Goal: Navigation & Orientation: Find specific page/section

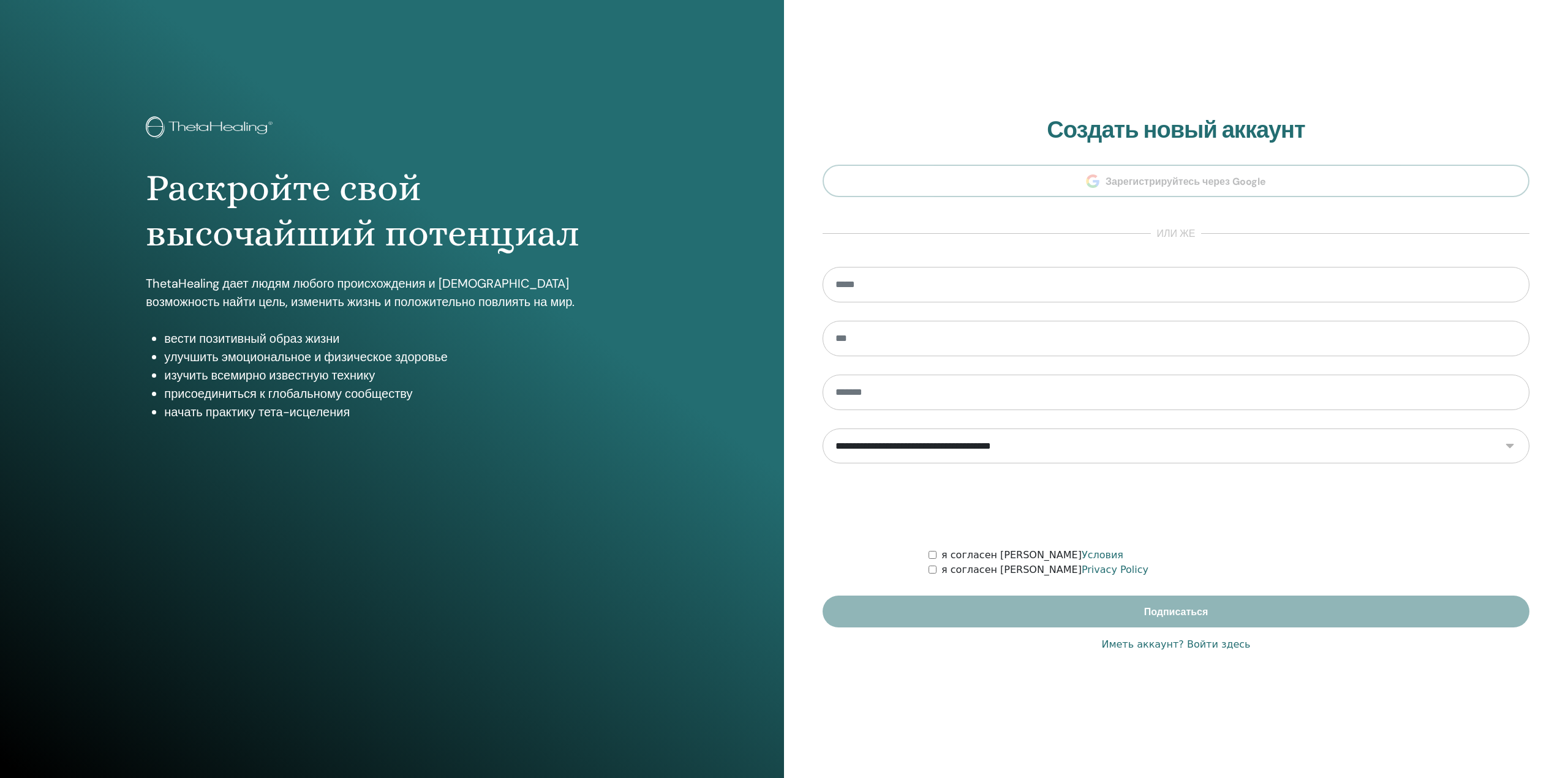
click at [1226, 645] on link "Иметь аккаунт? Войти здесь" at bounding box center [1175, 644] width 149 height 15
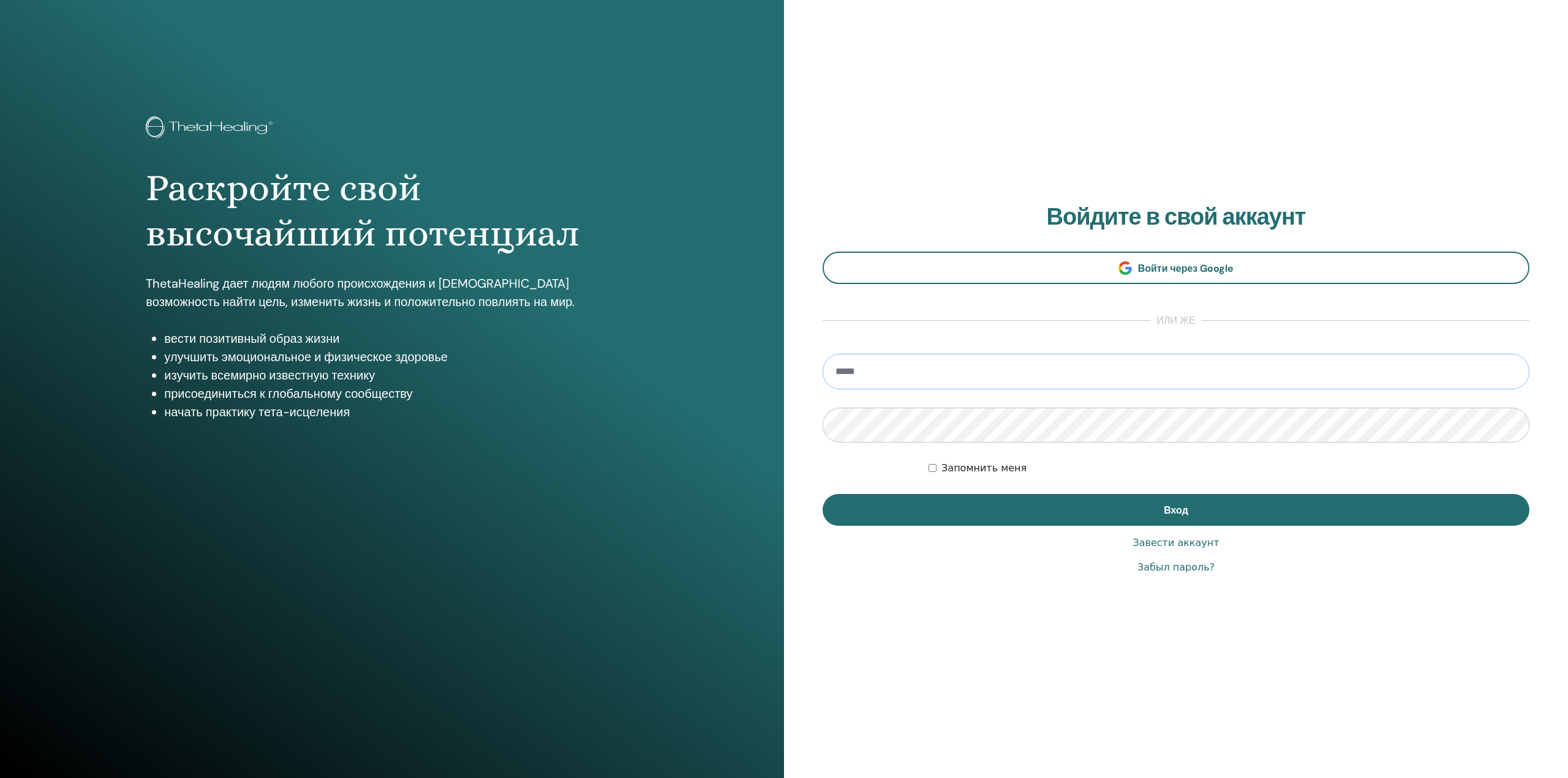
click at [864, 371] on input "email" at bounding box center [1175, 371] width 707 height 36
type input "*"
type input "**********"
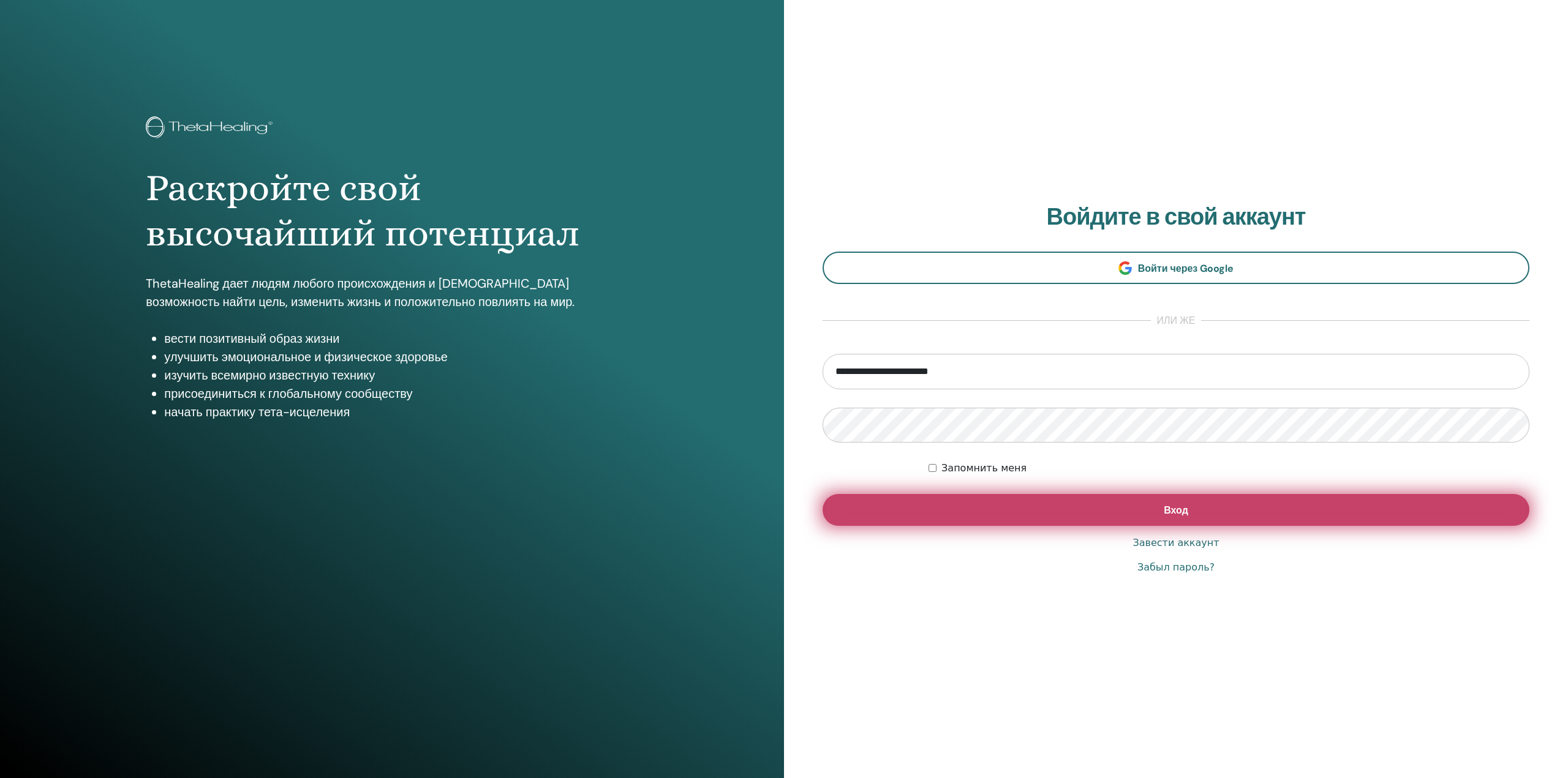
click at [977, 503] on button "Вход" at bounding box center [1175, 510] width 707 height 32
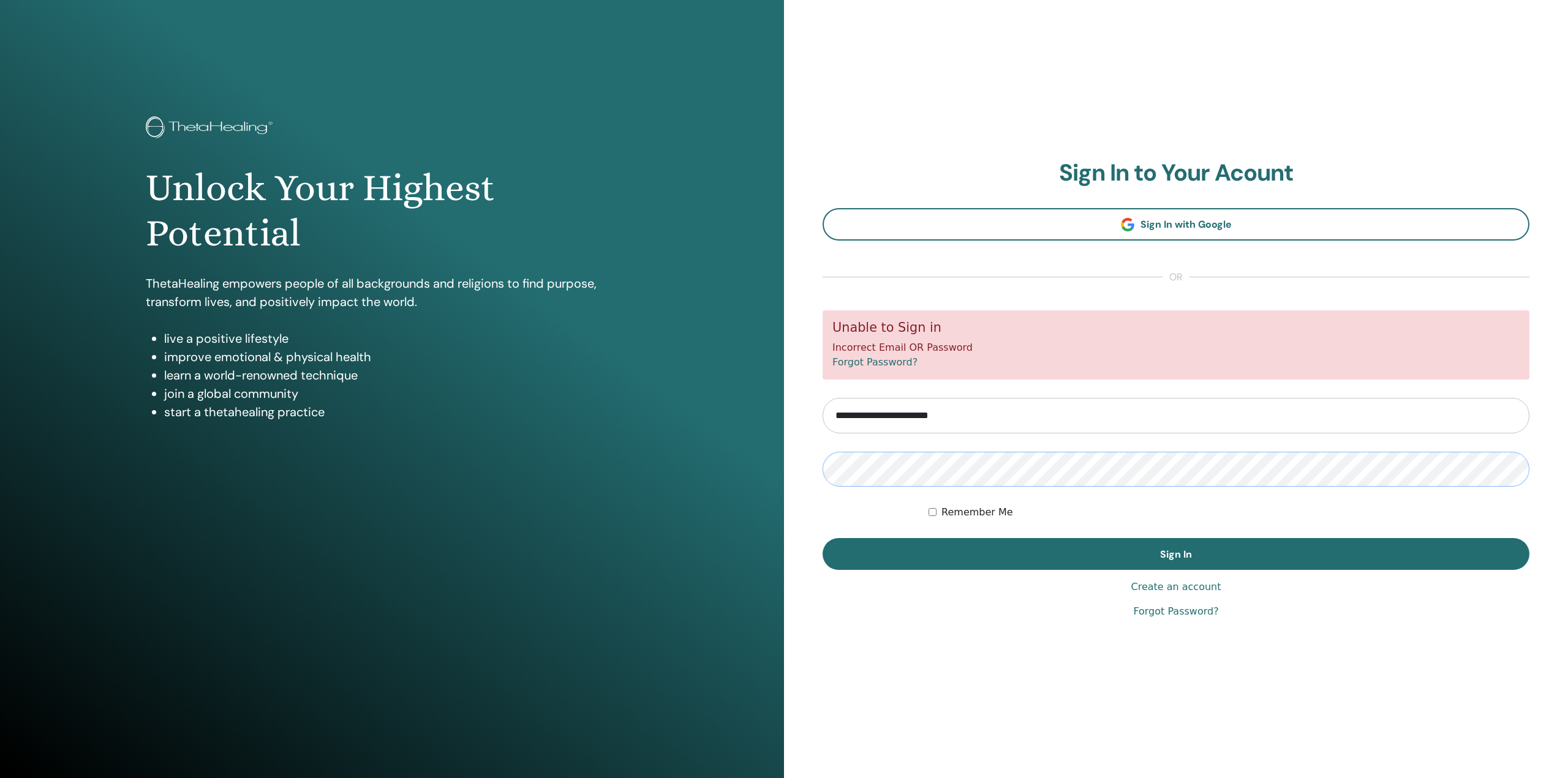
click at [822, 538] on button "Sign In" at bounding box center [1175, 554] width 707 height 32
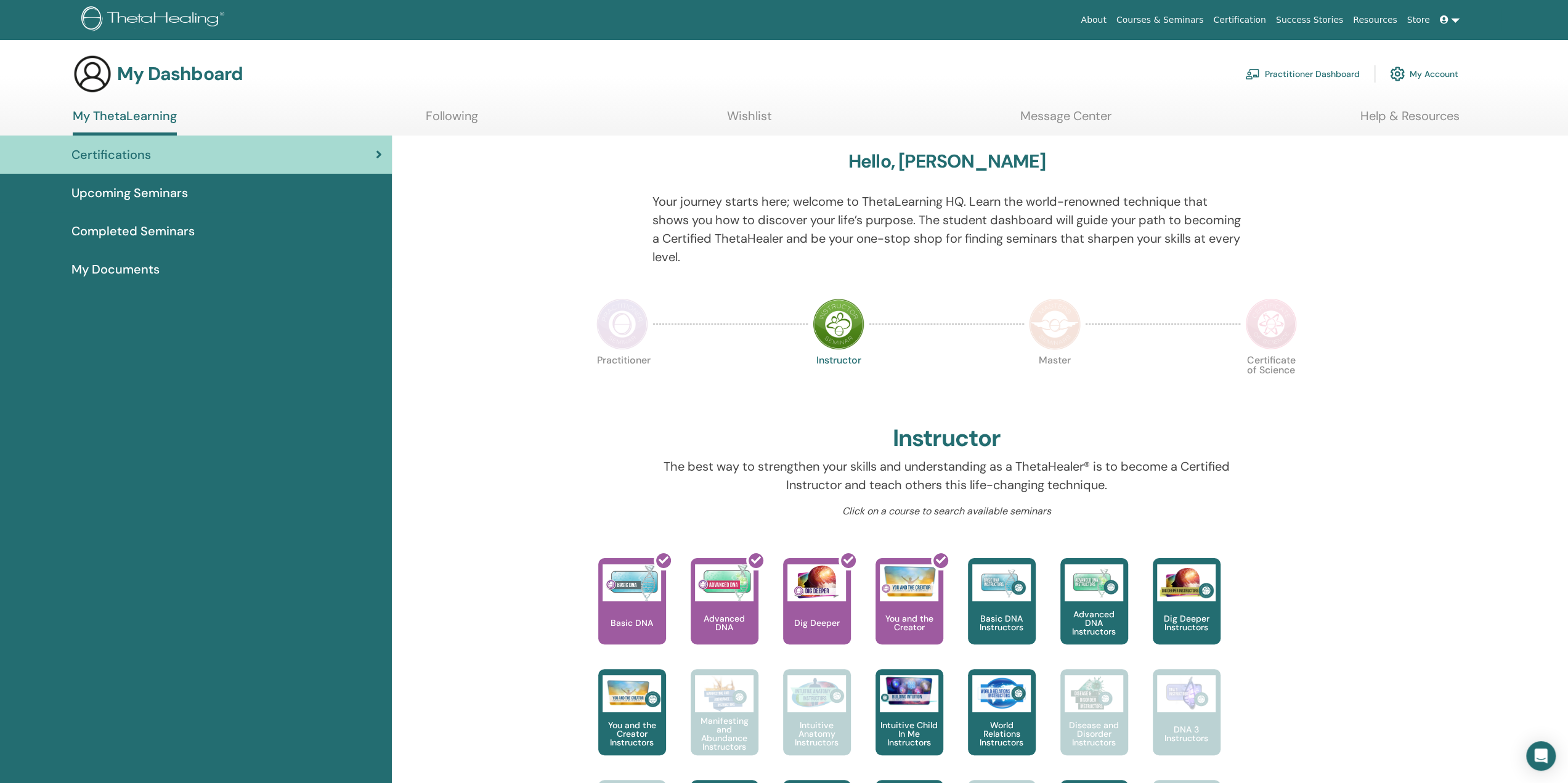
click at [173, 194] on span "Upcoming Seminars" at bounding box center [129, 193] width 116 height 18
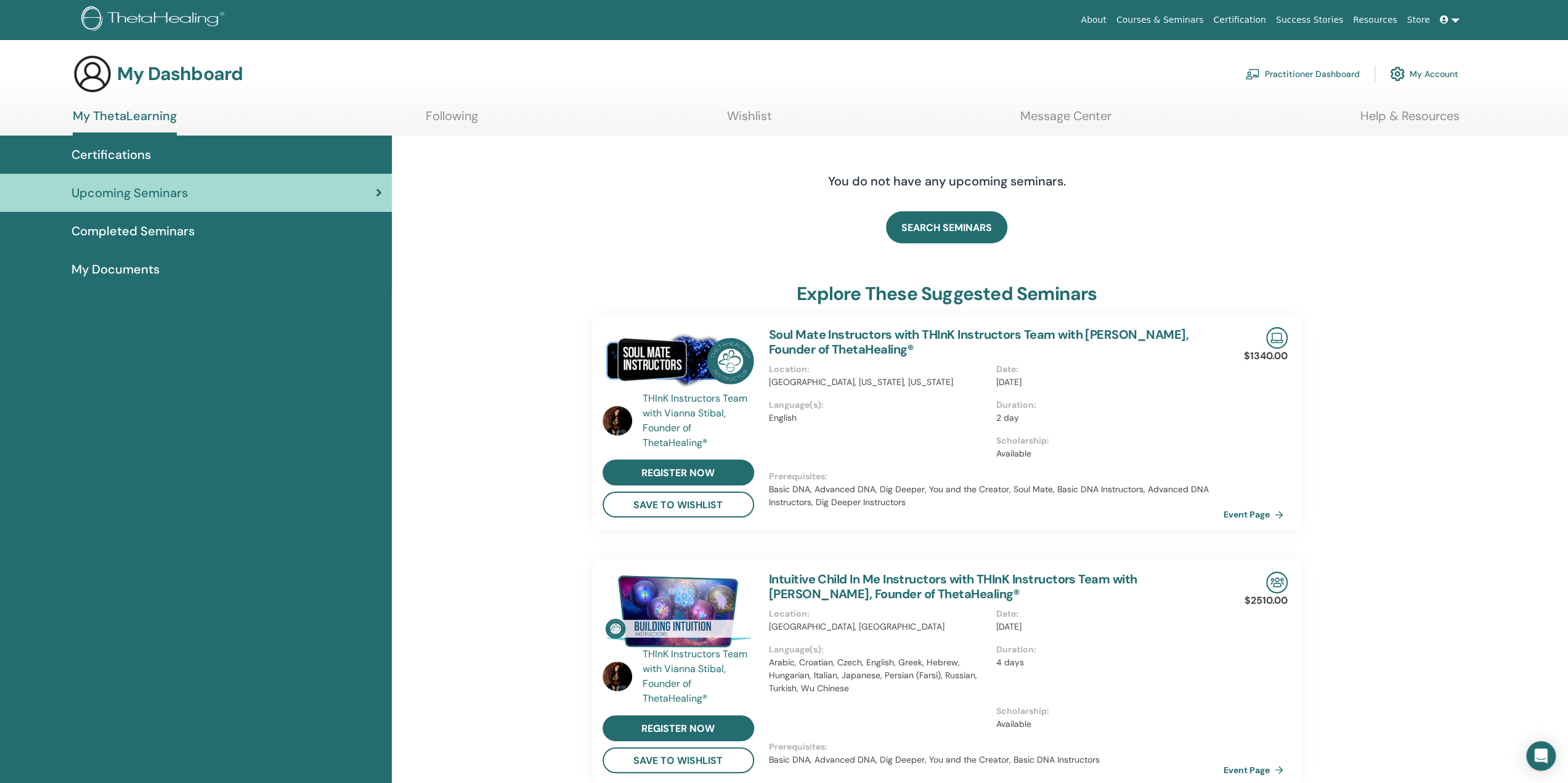
click at [162, 232] on span "Completed Seminars" at bounding box center [133, 231] width 123 height 18
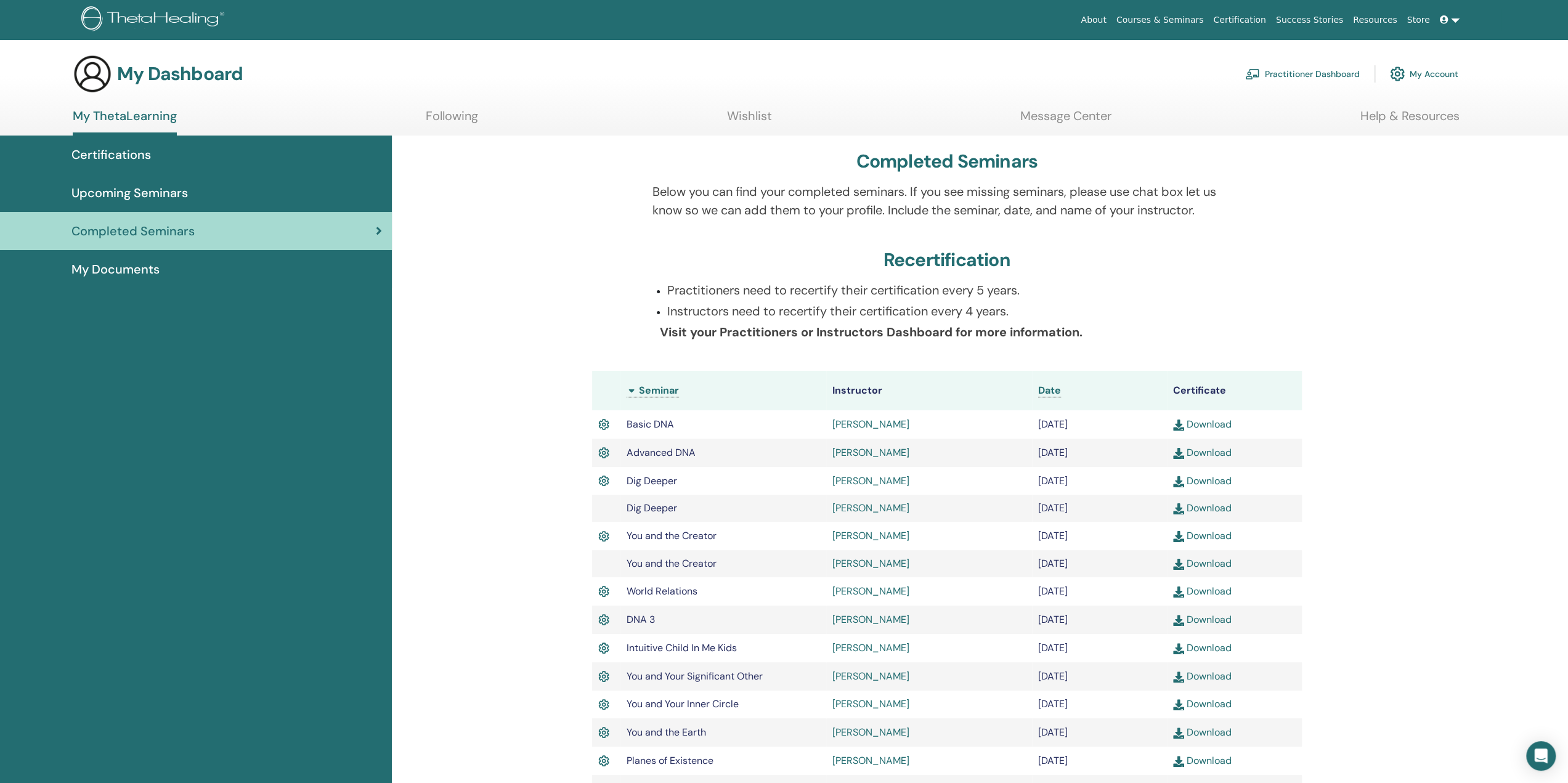
click at [99, 270] on span "My Documents" at bounding box center [115, 269] width 88 height 18
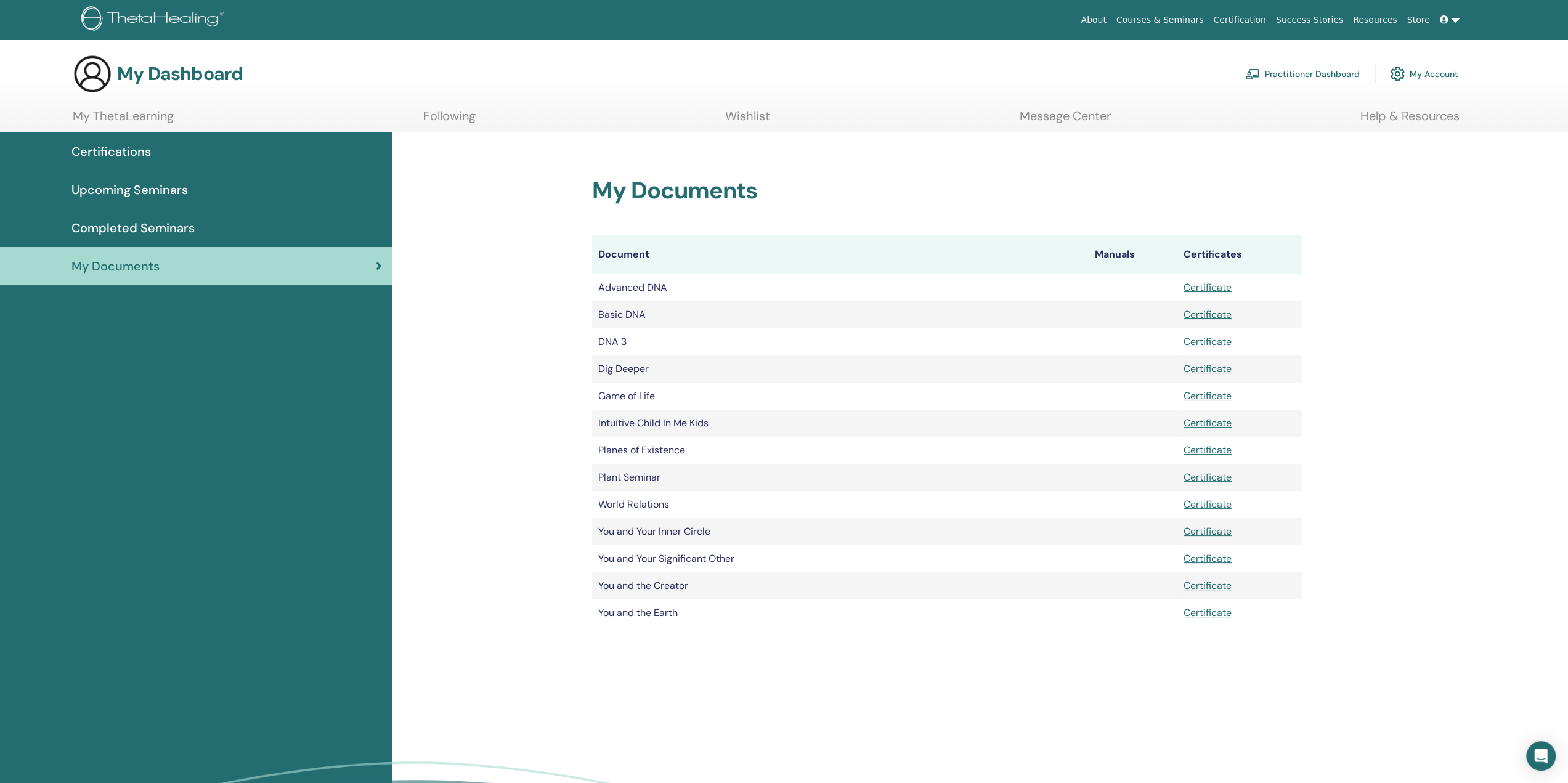
click at [1074, 115] on link "Message Center" at bounding box center [1065, 121] width 91 height 24
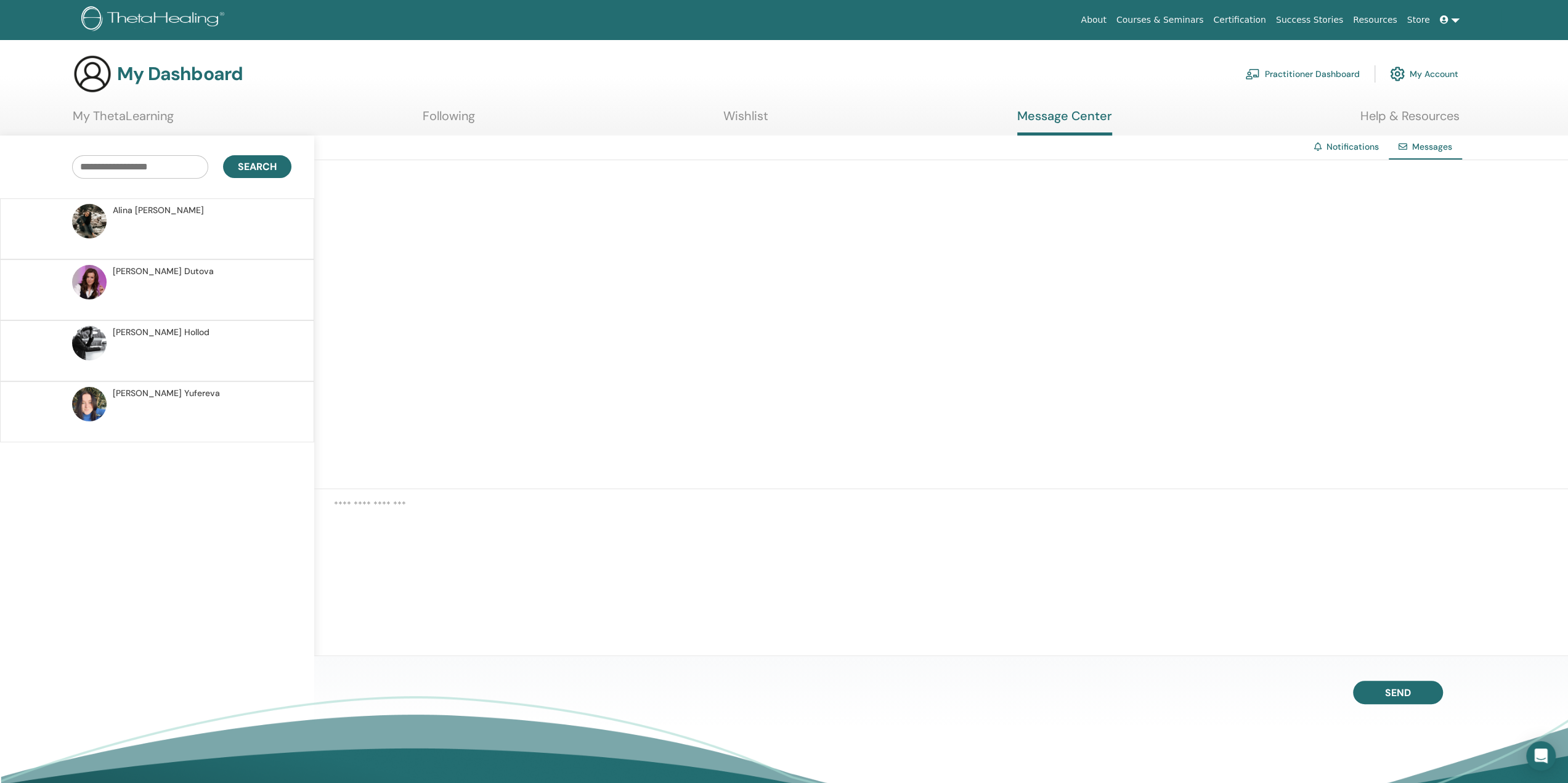
click at [150, 112] on link "My ThetaLearning" at bounding box center [123, 121] width 101 height 24
